Goal: Information Seeking & Learning: Learn about a topic

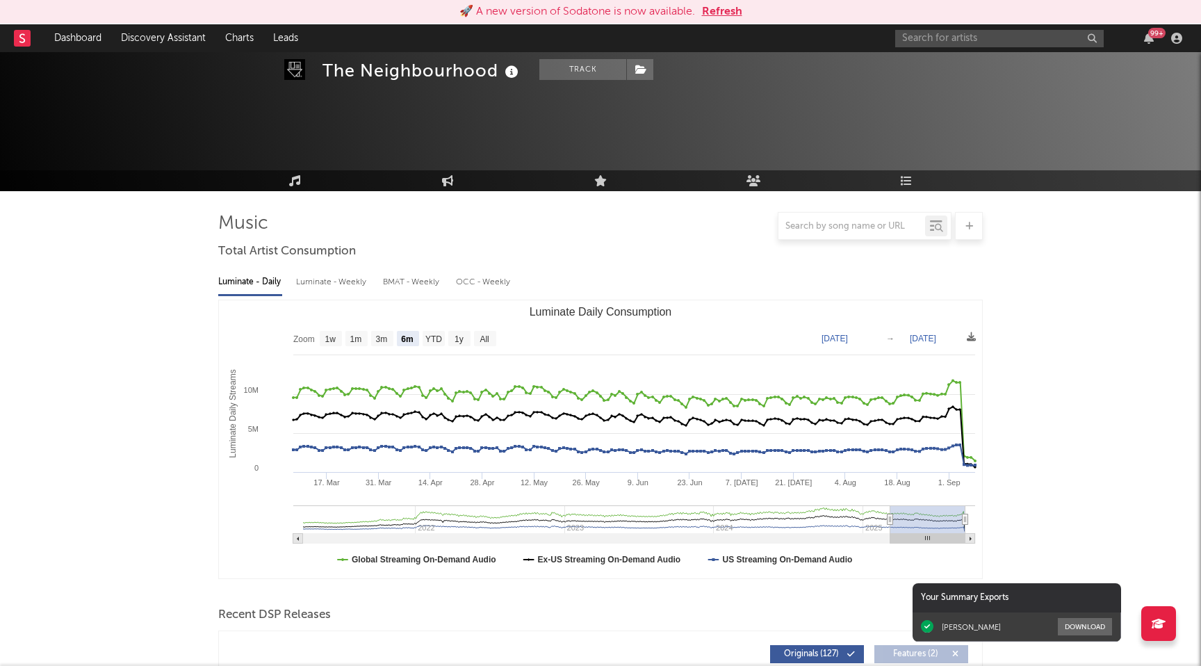
select select "6m"
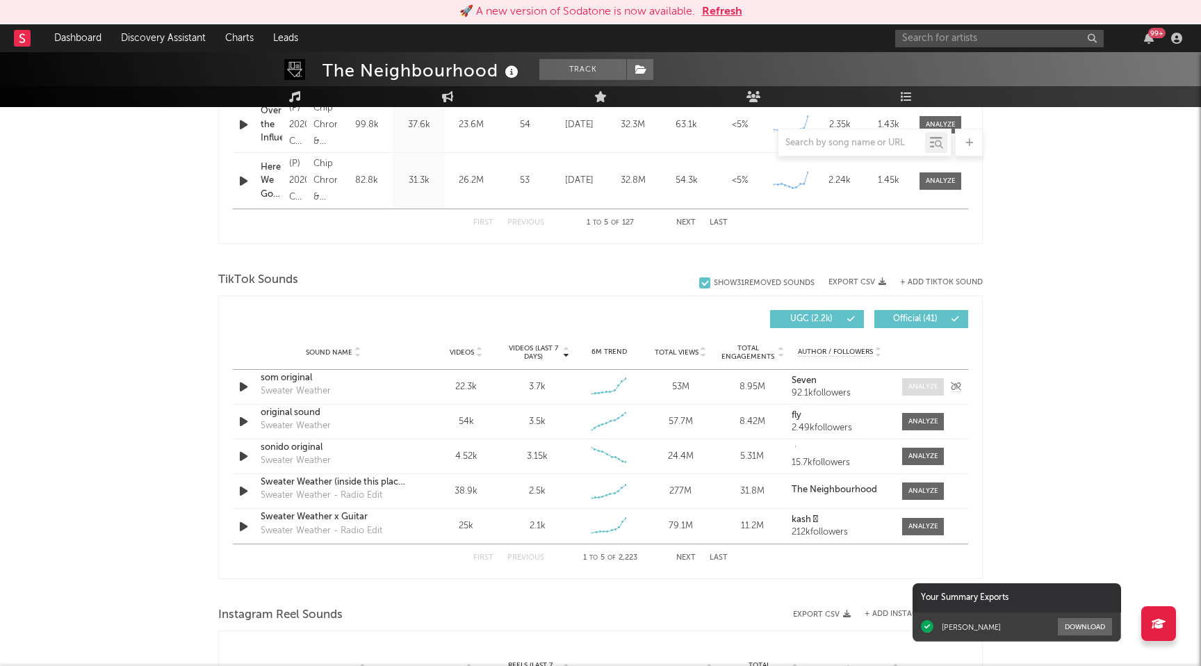
click at [913, 384] on div at bounding box center [924, 387] width 30 height 10
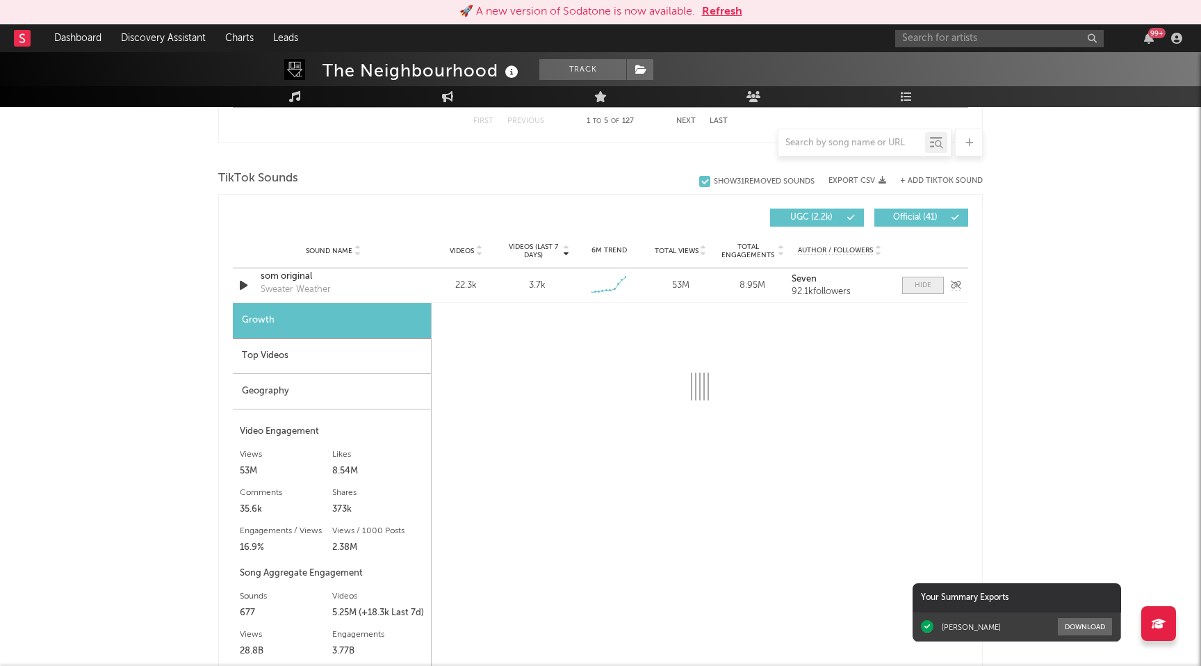
scroll to position [888, 0]
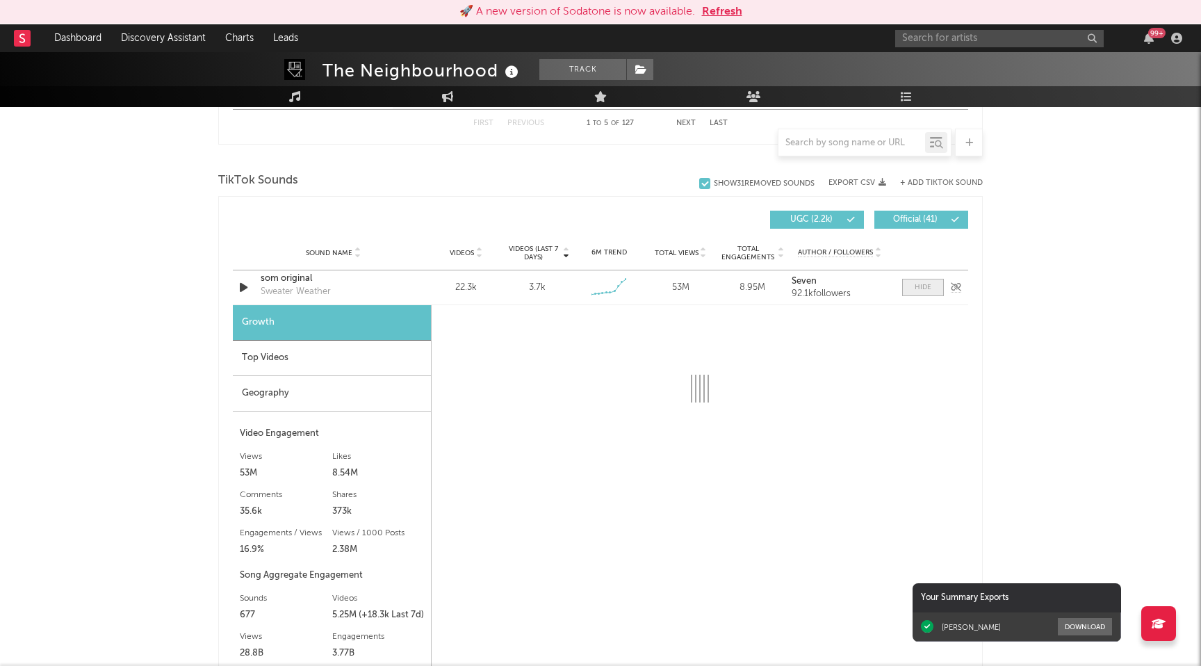
select select "1w"
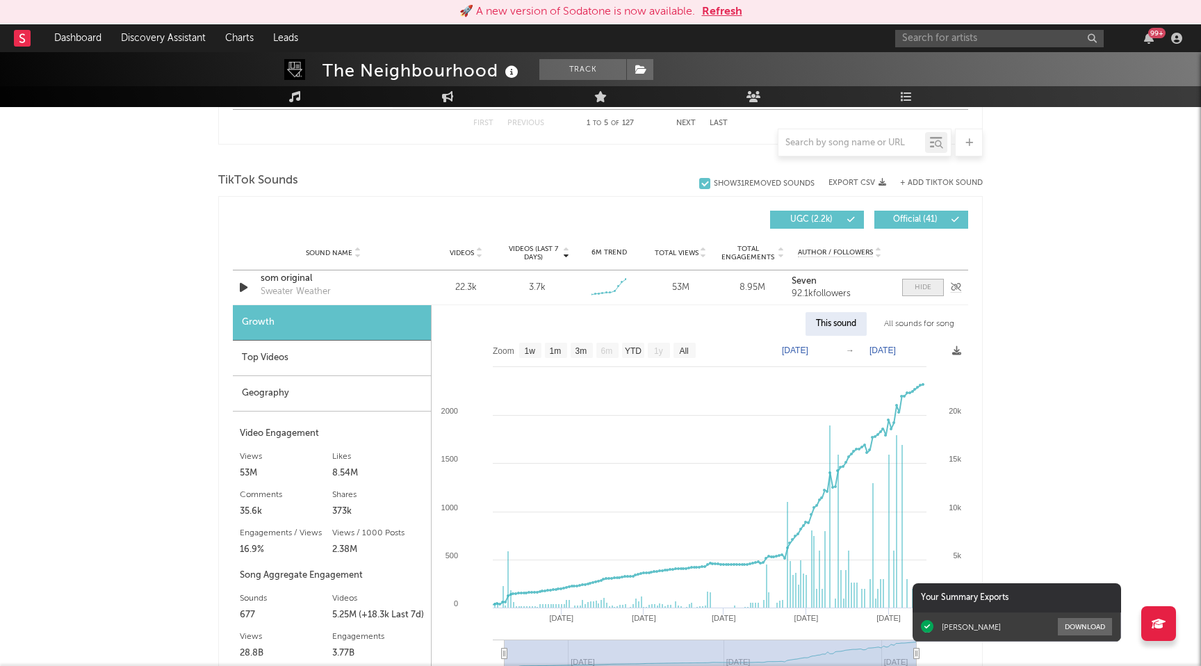
click at [943, 283] on span at bounding box center [923, 287] width 42 height 17
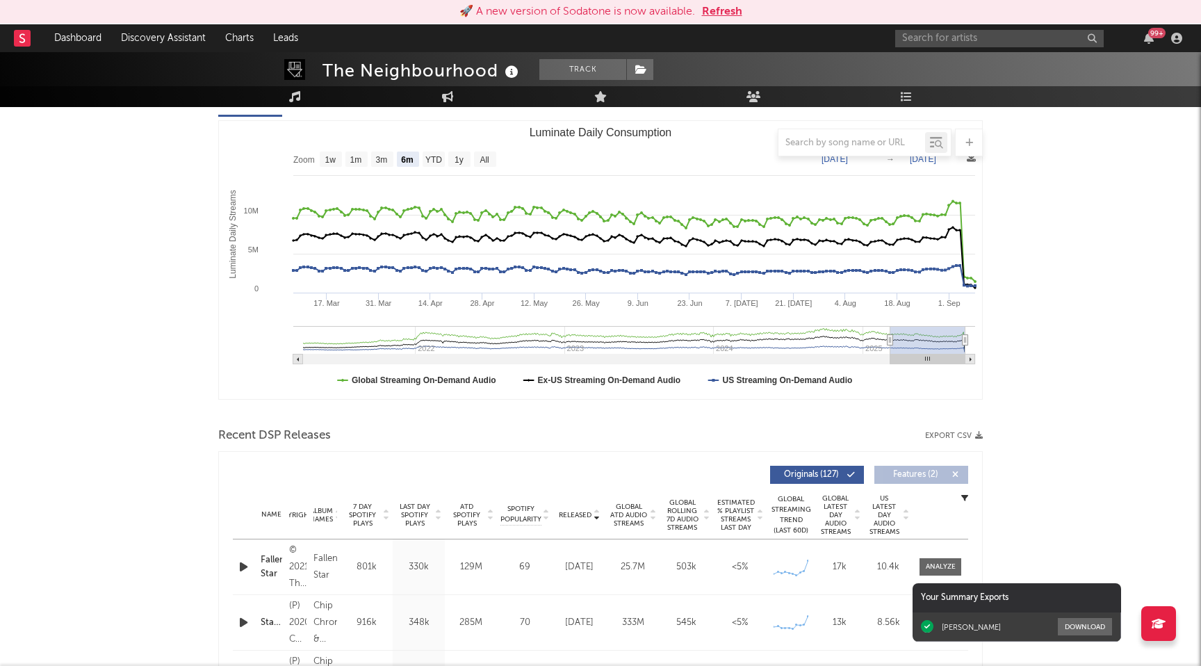
scroll to position [0, 0]
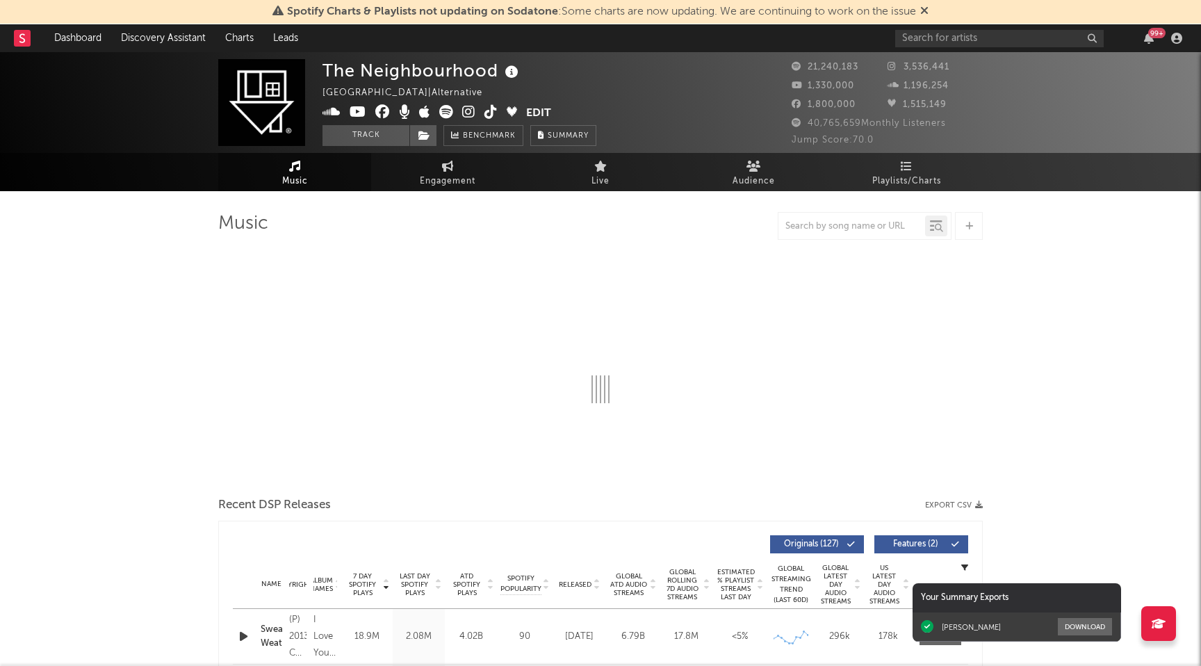
select select "6m"
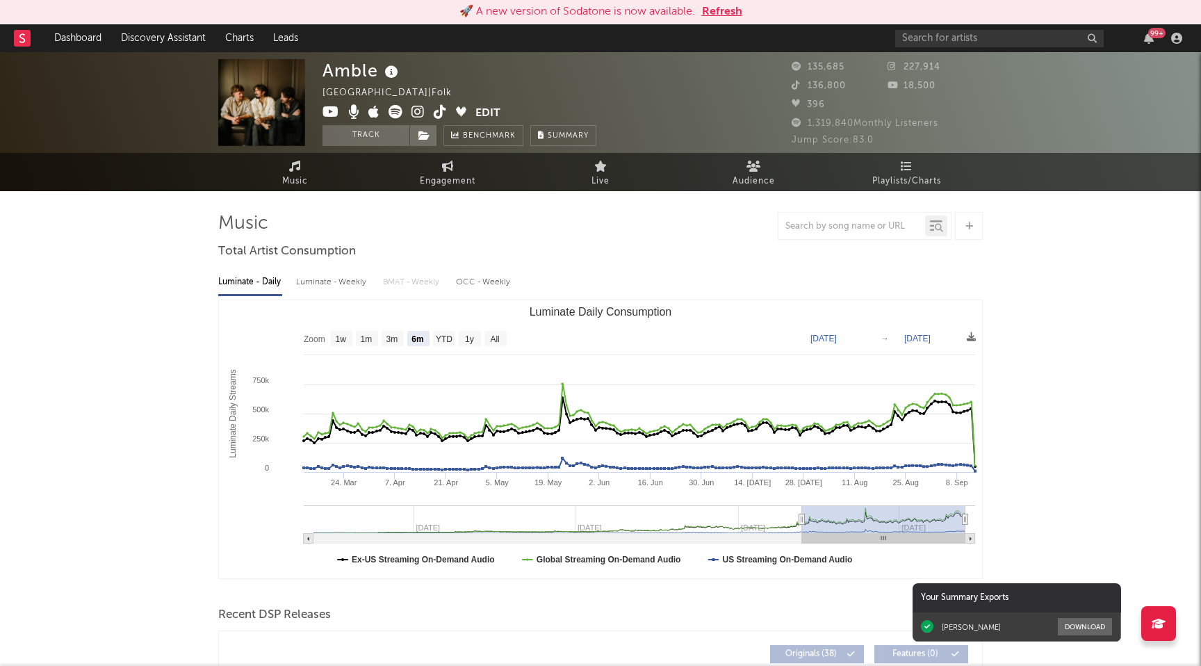
select select "6m"
